Goal: Task Accomplishment & Management: Manage account settings

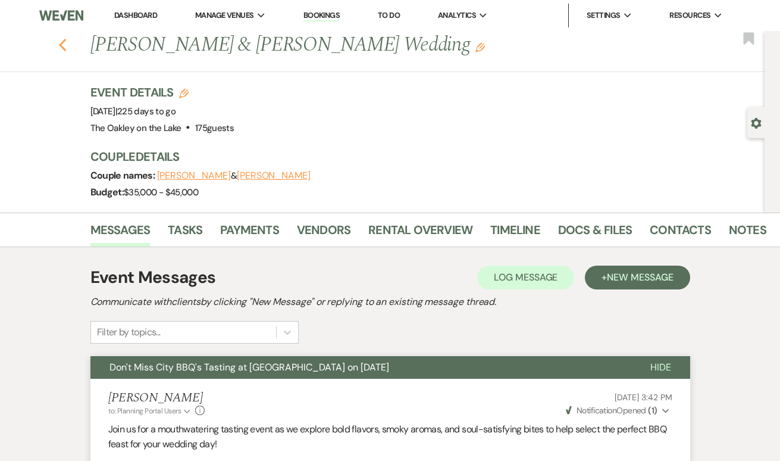
click at [62, 45] on icon "Previous" at bounding box center [62, 45] width 9 height 14
select select "8"
select select "5"
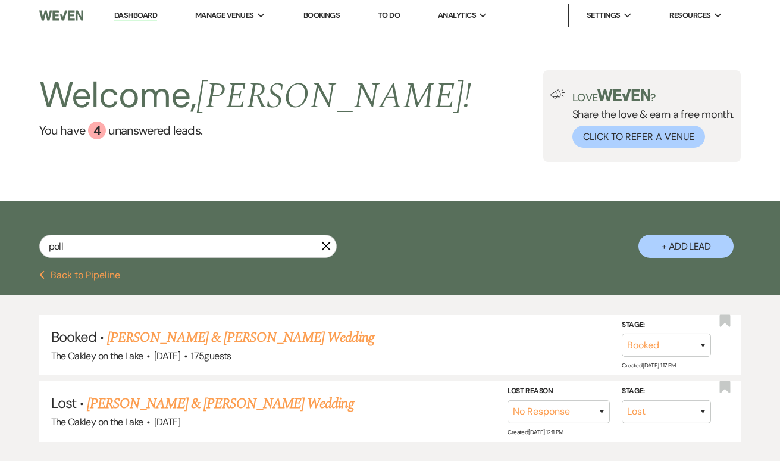
click at [140, 13] on link "Dashboard" at bounding box center [135, 15] width 43 height 11
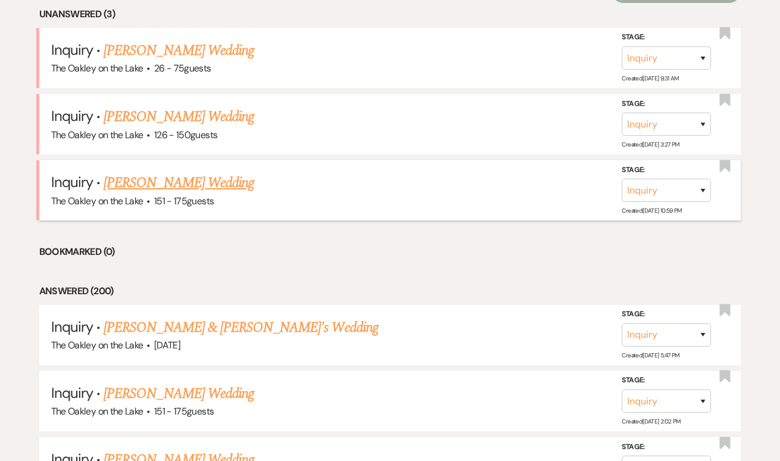
scroll to position [504, 0]
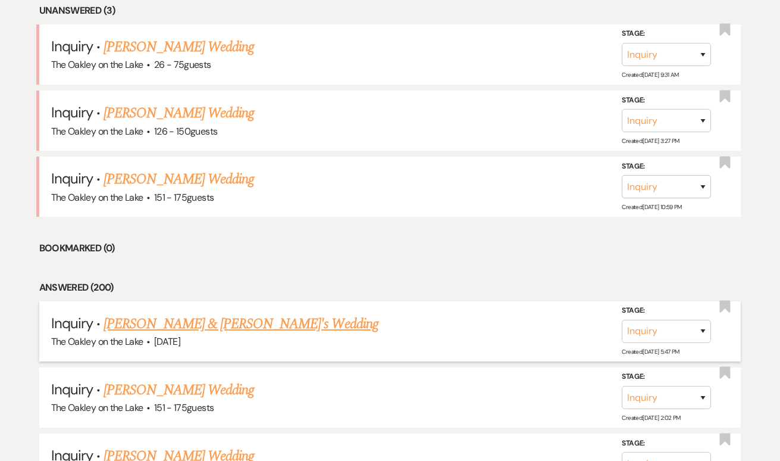
click at [151, 315] on link "[PERSON_NAME] & [PERSON_NAME]'s Wedding" at bounding box center [241, 323] width 275 height 21
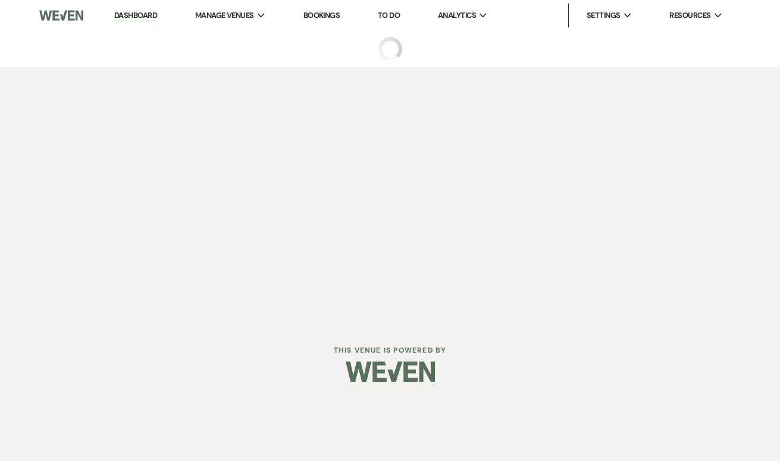
select select "14"
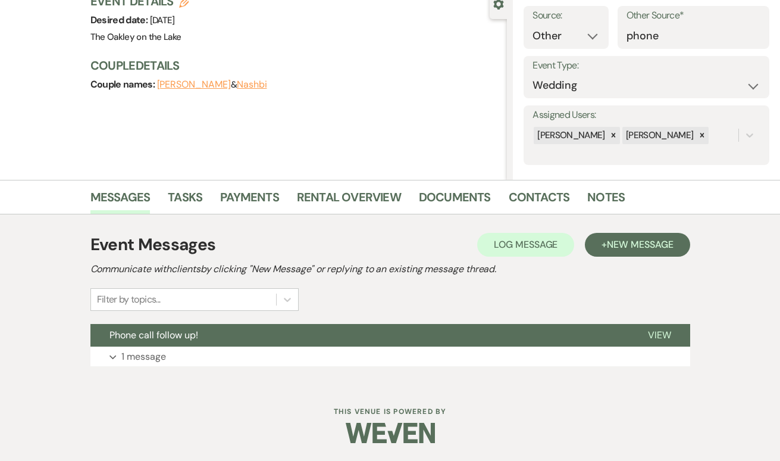
scroll to position [118, 0]
click at [126, 361] on p "1 message" at bounding box center [143, 356] width 45 height 15
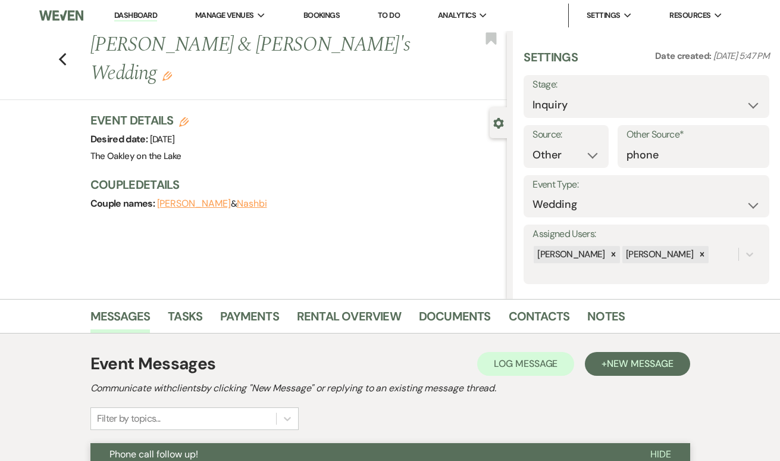
scroll to position [0, 0]
click at [64, 53] on use "button" at bounding box center [62, 59] width 8 height 13
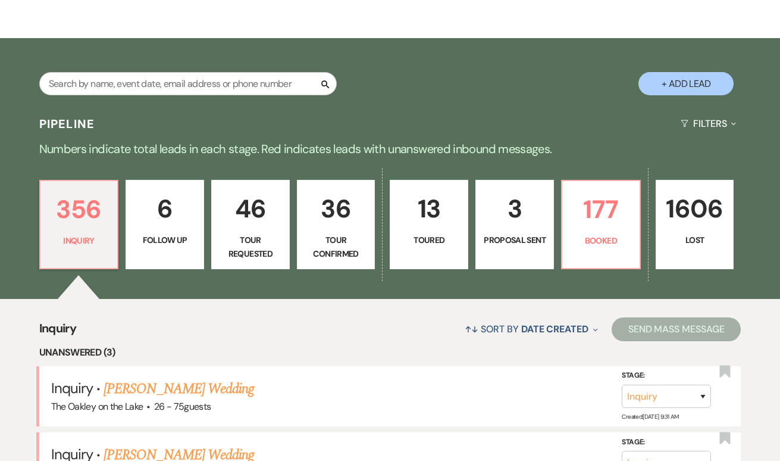
scroll to position [164, 0]
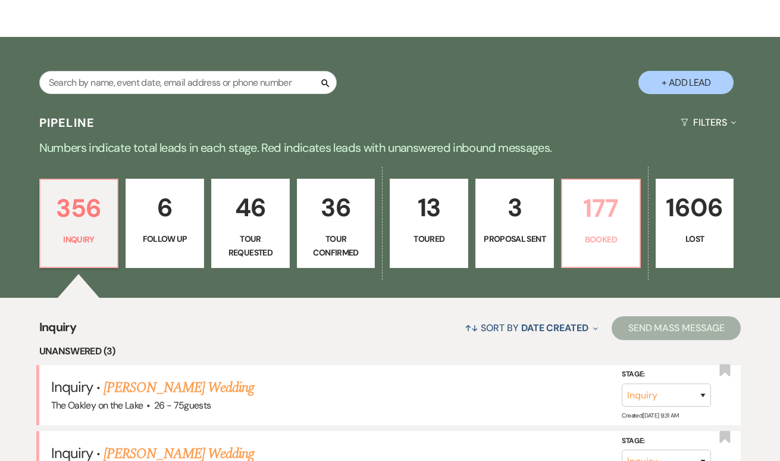
click at [615, 216] on p "177" at bounding box center [601, 208] width 63 height 40
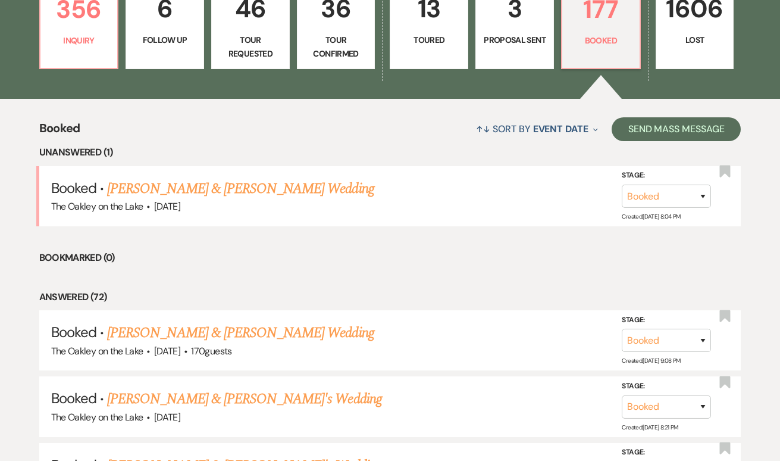
scroll to position [433, 0]
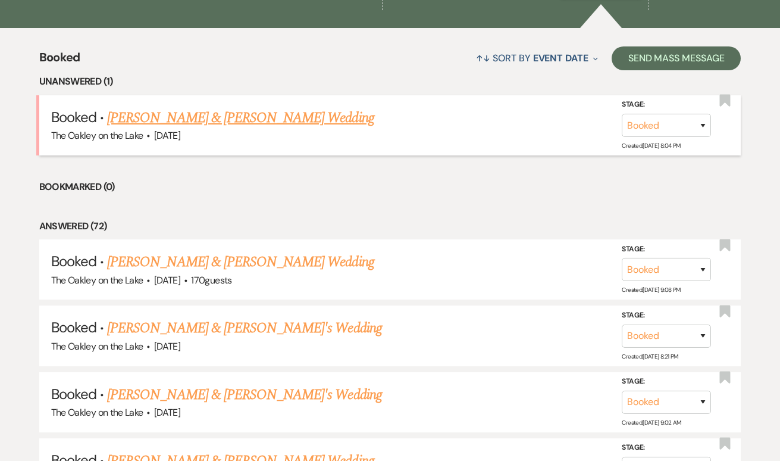
click at [183, 114] on link "[PERSON_NAME] & [PERSON_NAME] Wedding" at bounding box center [240, 117] width 267 height 21
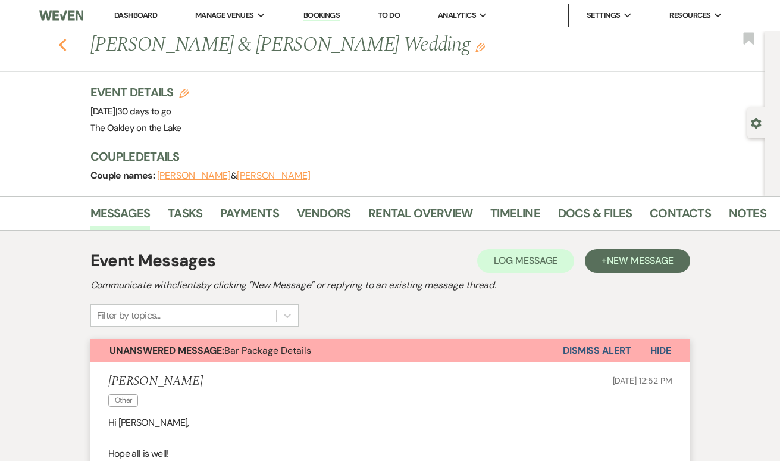
click at [61, 46] on use "button" at bounding box center [62, 45] width 8 height 13
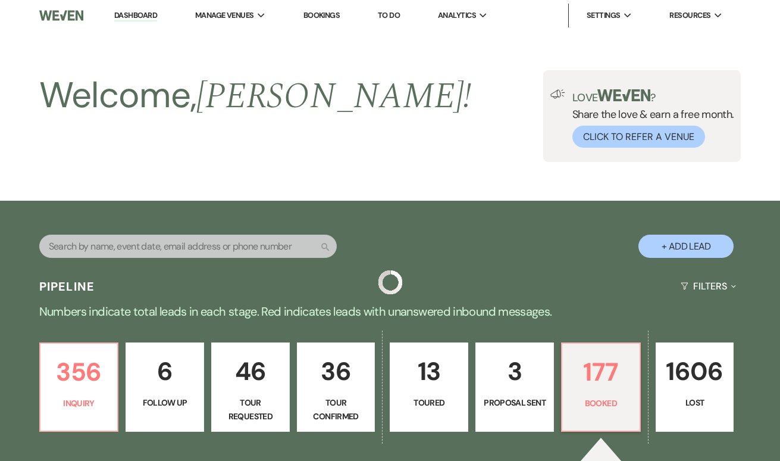
scroll to position [433, 0]
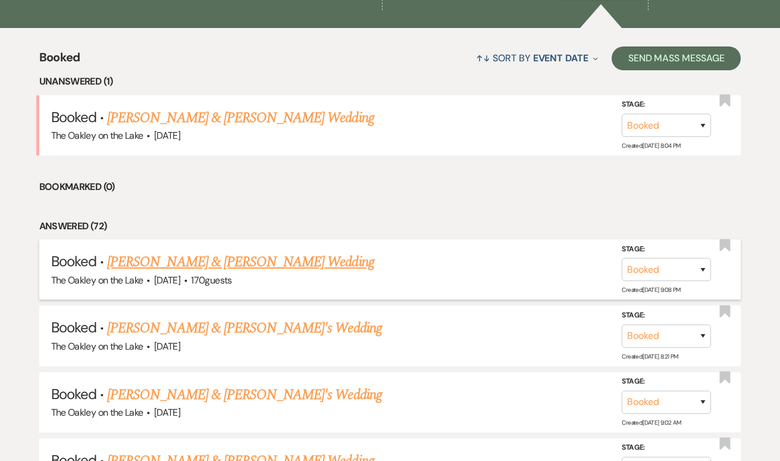
click at [190, 264] on link "[PERSON_NAME] & [PERSON_NAME] Wedding" at bounding box center [240, 261] width 267 height 21
